Goal: Information Seeking & Learning: Learn about a topic

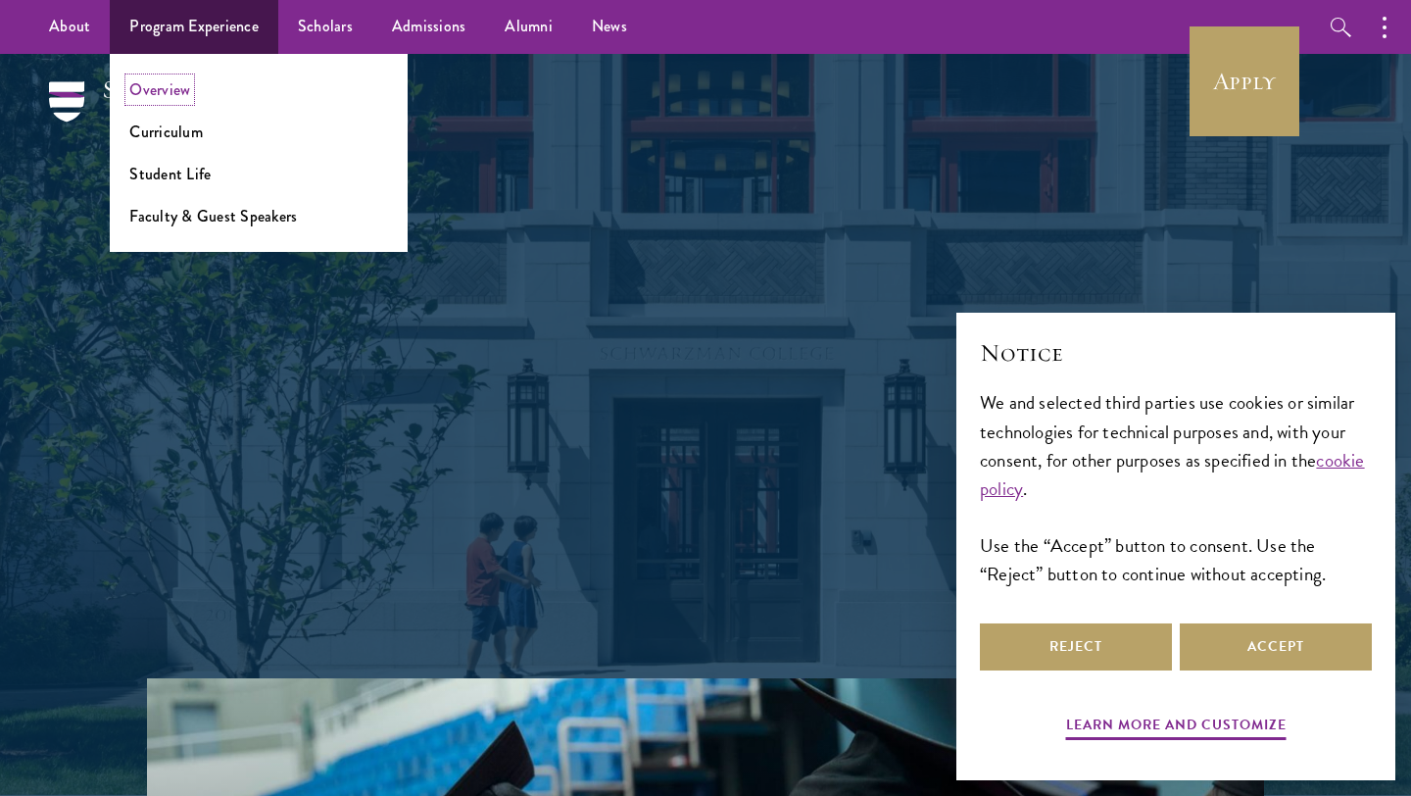
click at [181, 79] on link "Overview" at bounding box center [159, 89] width 61 height 23
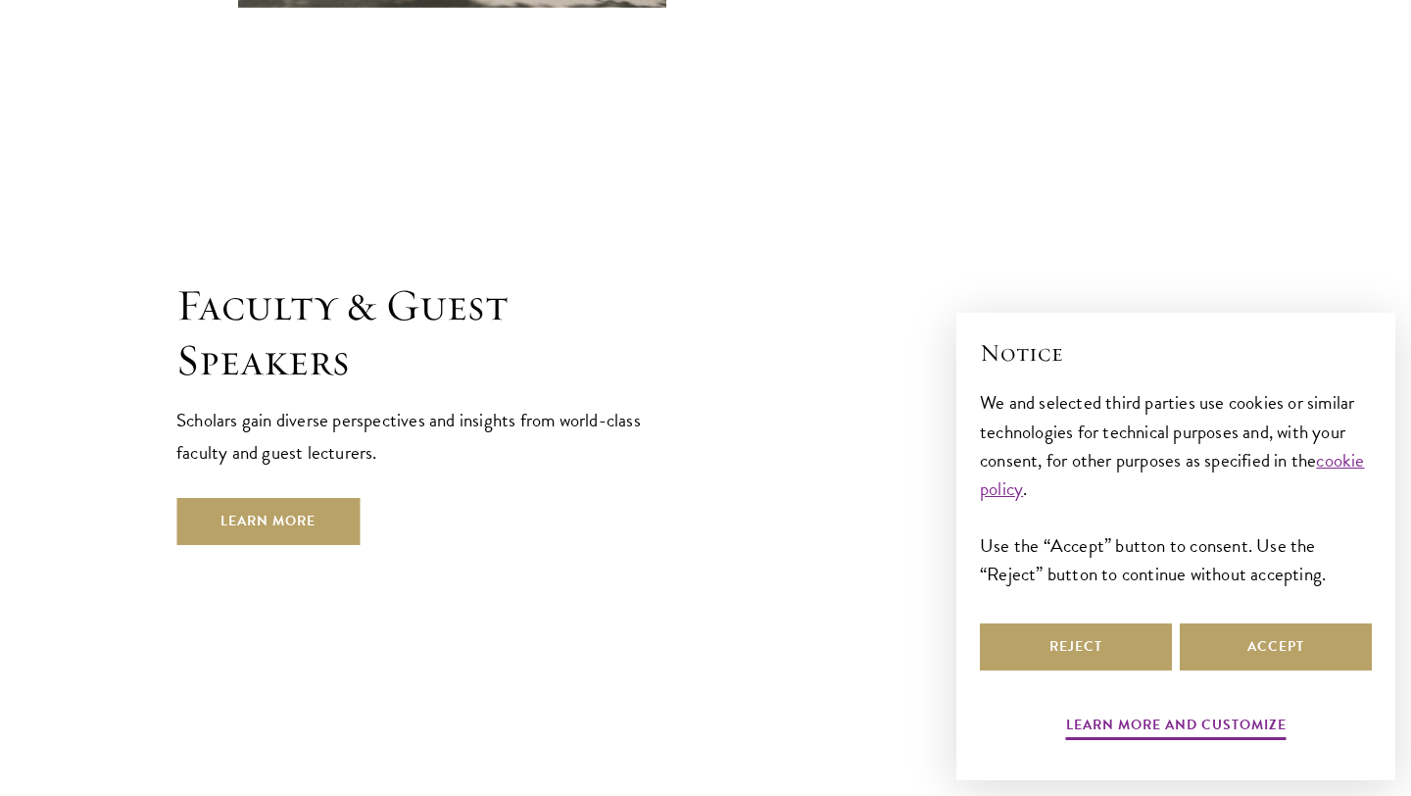
scroll to position [7133, 0]
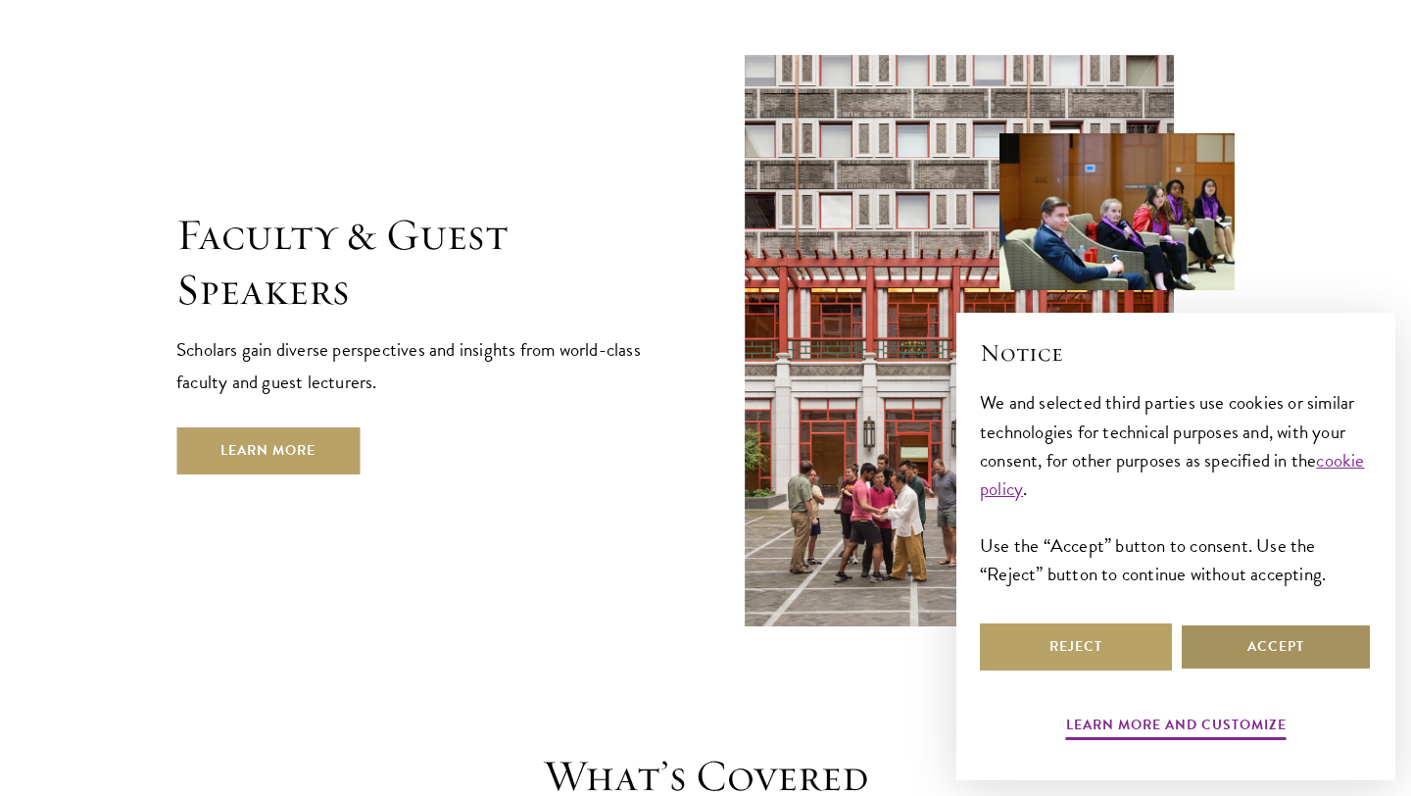
click at [1260, 644] on button "Accept" at bounding box center [1276, 646] width 192 height 47
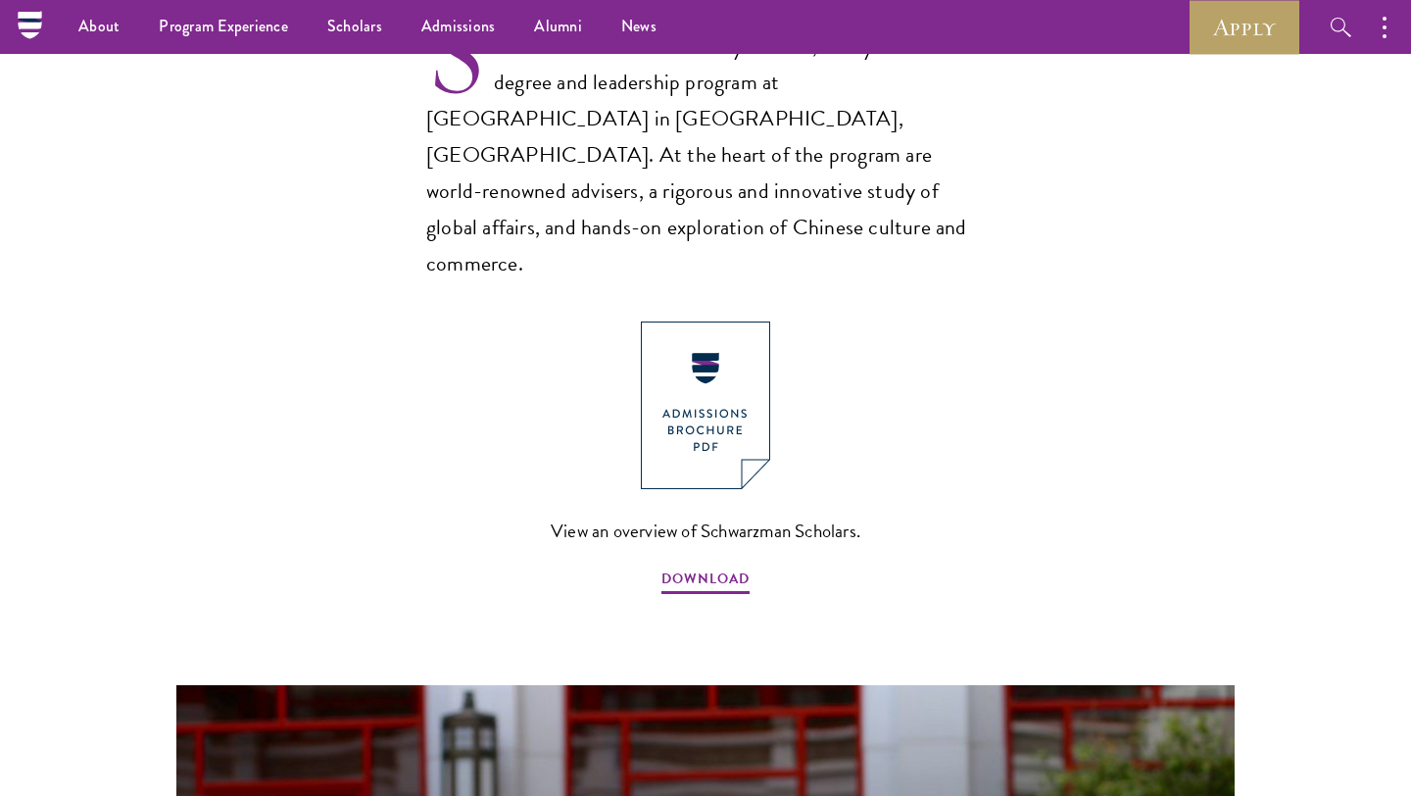
scroll to position [1250, 0]
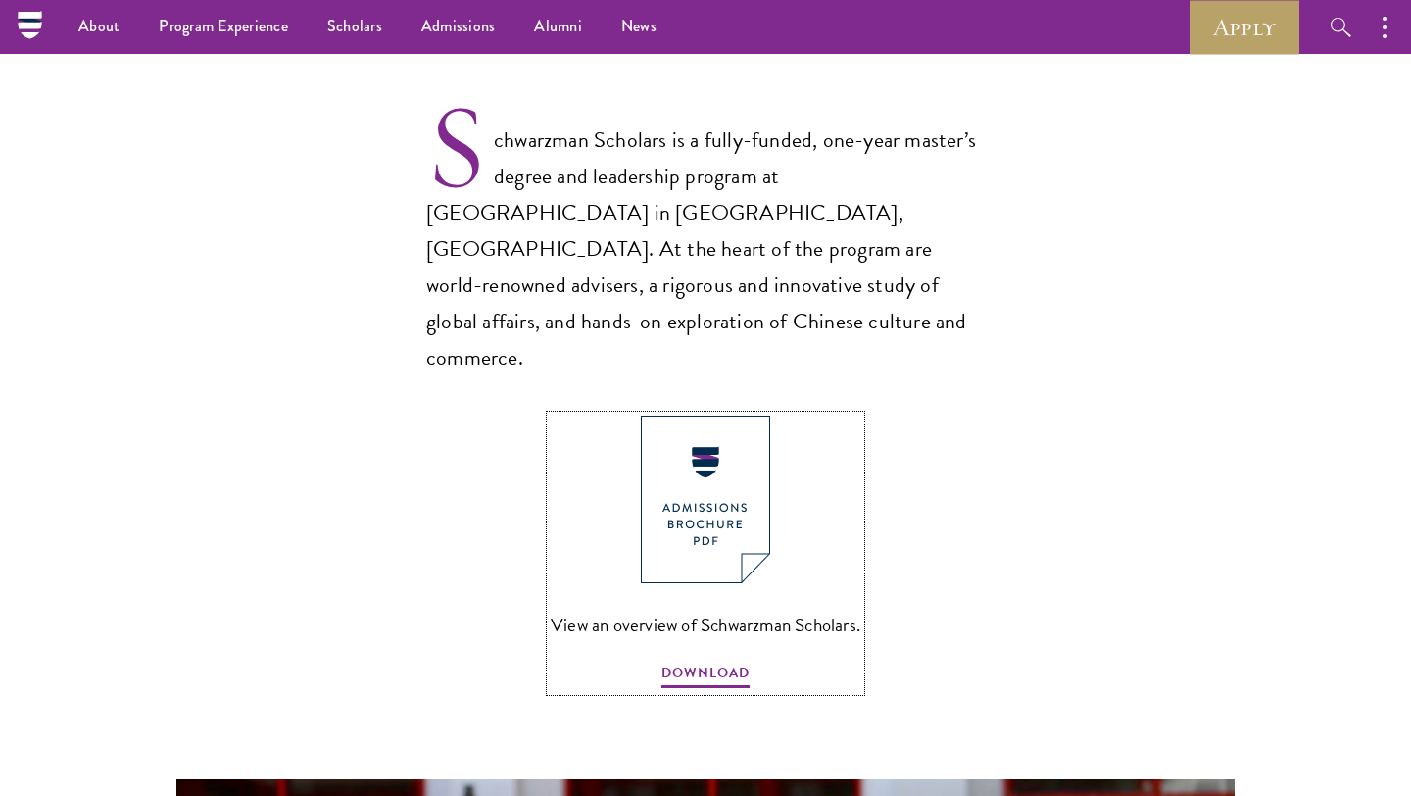
click at [737, 431] on img at bounding box center [705, 499] width 129 height 168
